Goal: Communication & Community: Answer question/provide support

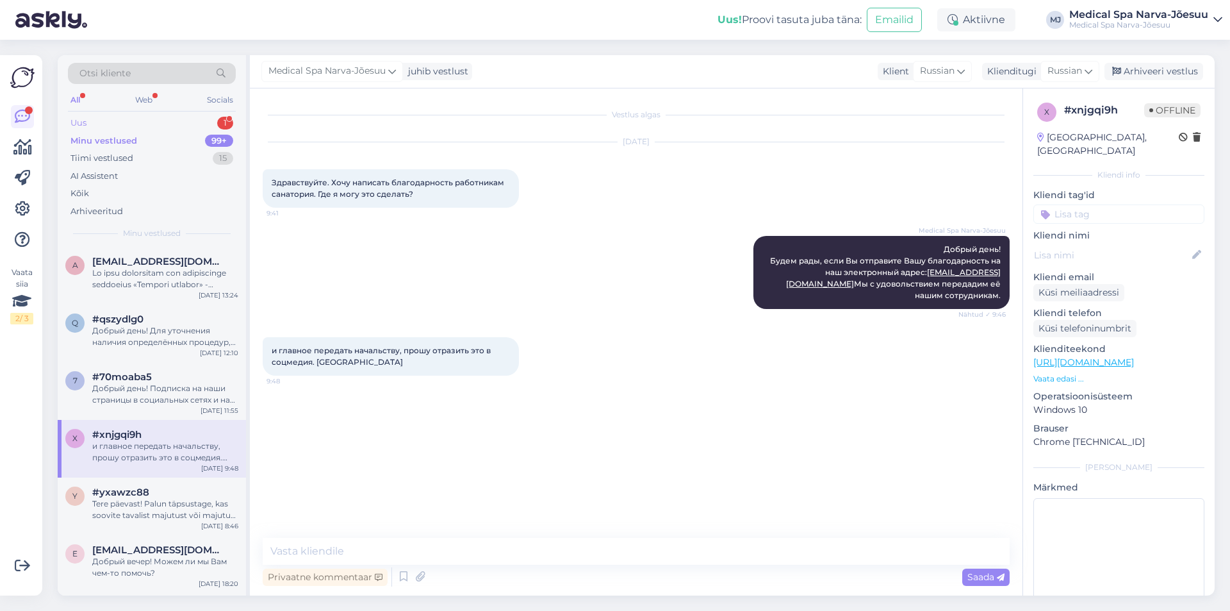
click at [132, 126] on div "Uus 1" at bounding box center [152, 123] width 168 height 18
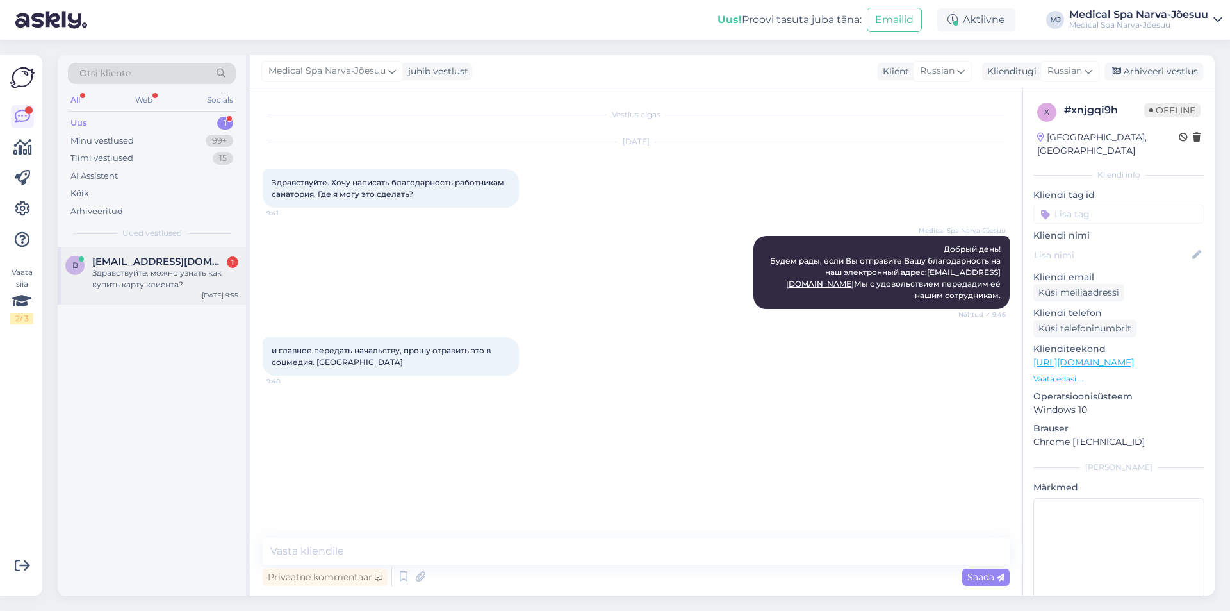
click at [170, 274] on div "Здравствуйте, можно узнать как купить карту клиента?" at bounding box center [165, 278] width 146 height 23
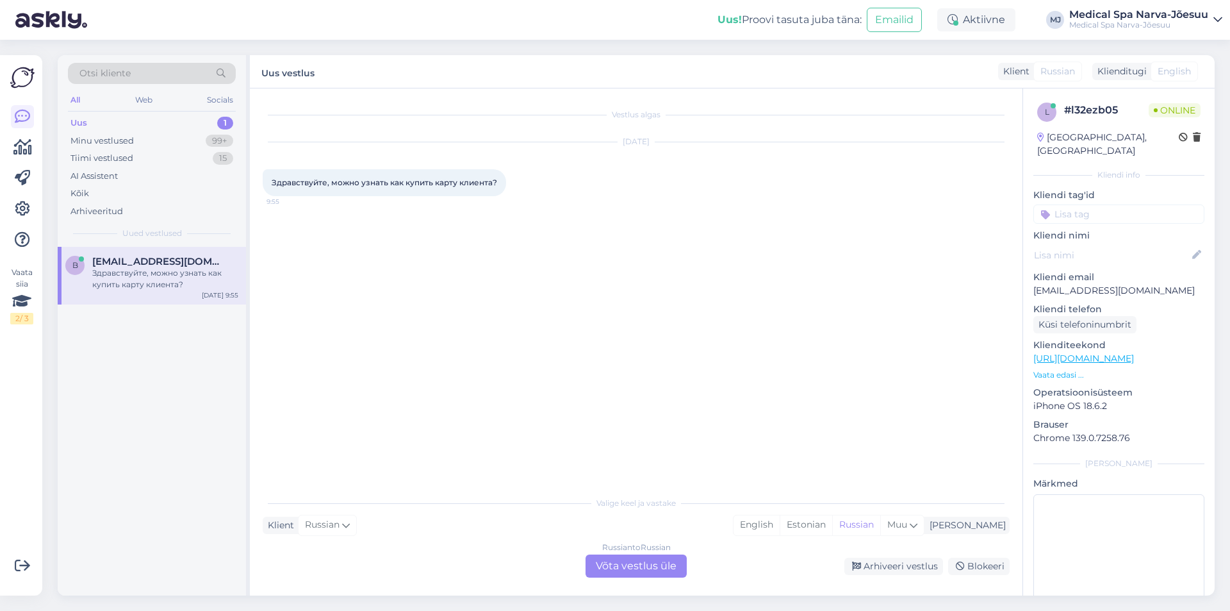
click at [651, 566] on div "Russian to Russian Võta vestlus üle" at bounding box center [636, 565] width 101 height 23
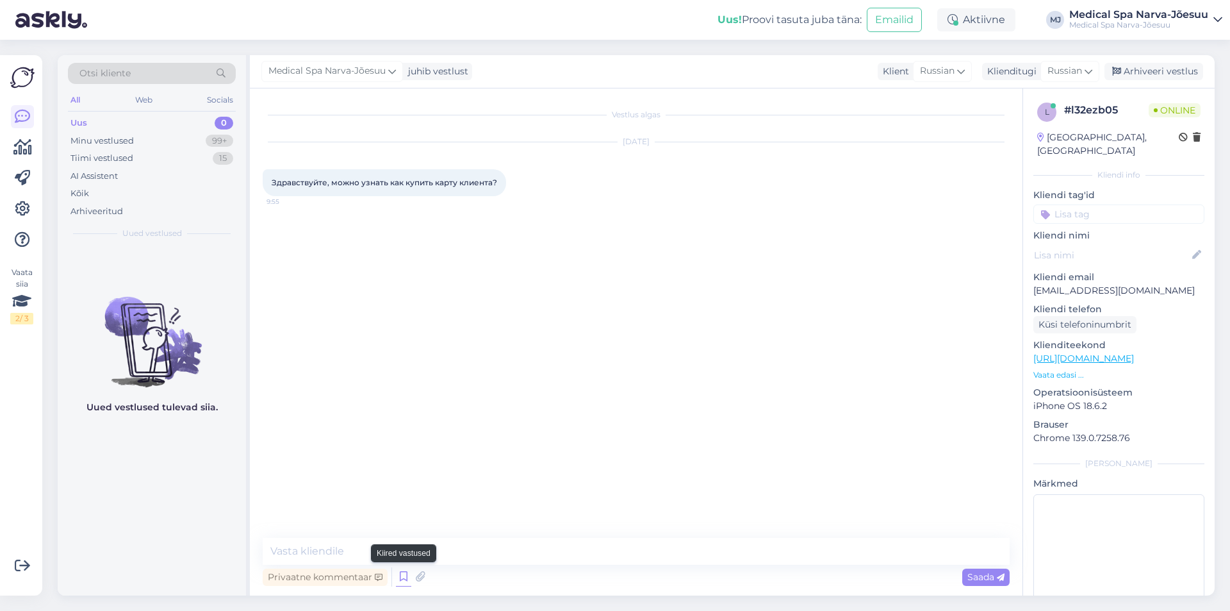
click at [400, 578] on icon at bounding box center [403, 576] width 15 height 19
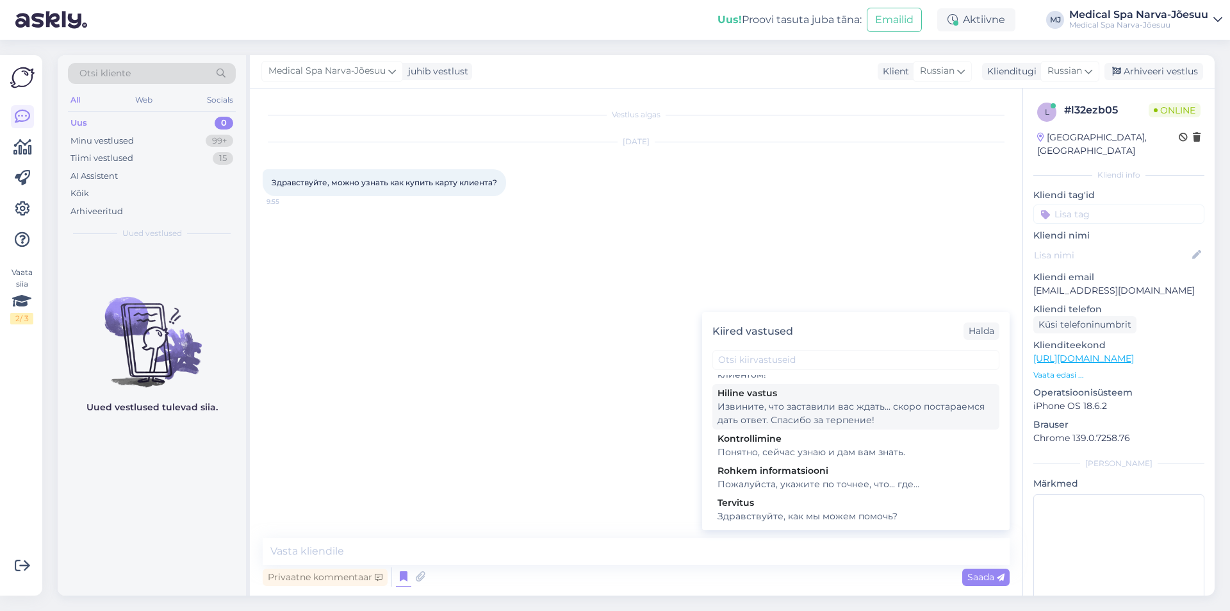
scroll to position [83, 0]
click at [384, 447] on div "Vestlus algas [DATE] Здравствуйте, можно узнать как купить карту клиента? 9:55" at bounding box center [642, 313] width 759 height 425
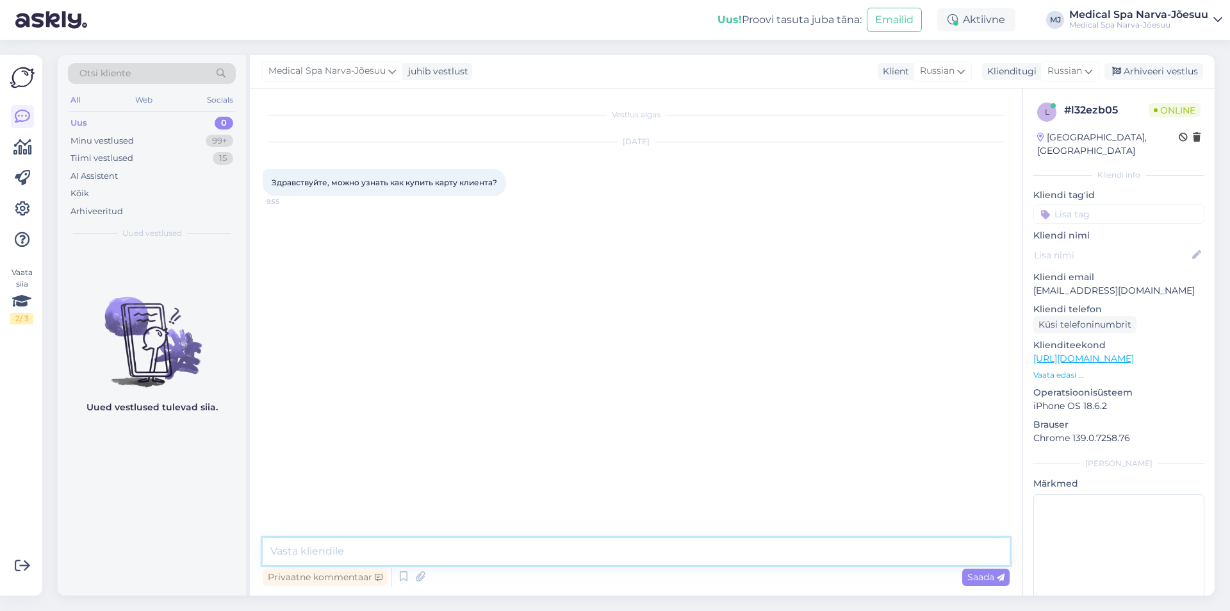
click at [353, 540] on textarea at bounding box center [636, 551] width 747 height 27
type textarea "L"
paste textarea "Карту клиента можно приобрести по прибытии в отель и сразу же ей воспользоватьс…"
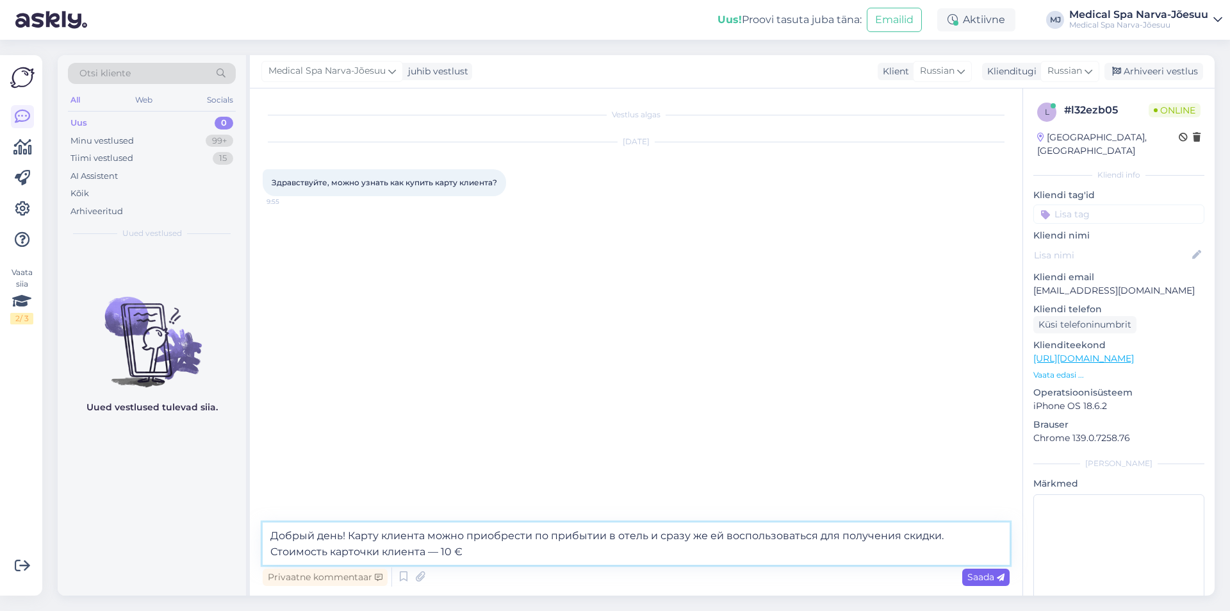
type textarea "Добрый день! Карту клиента можно приобрести по прибытии в отель и сразу же ей в…"
click at [977, 577] on span "Saada" at bounding box center [986, 577] width 37 height 12
